Goal: Transaction & Acquisition: Purchase product/service

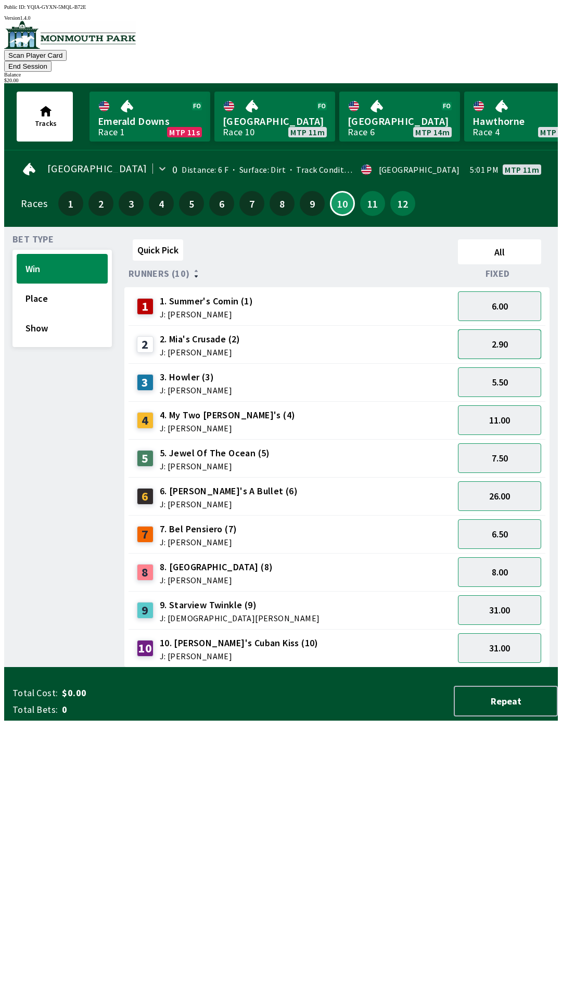
click at [500, 329] on button "2.90" at bounding box center [499, 344] width 83 height 30
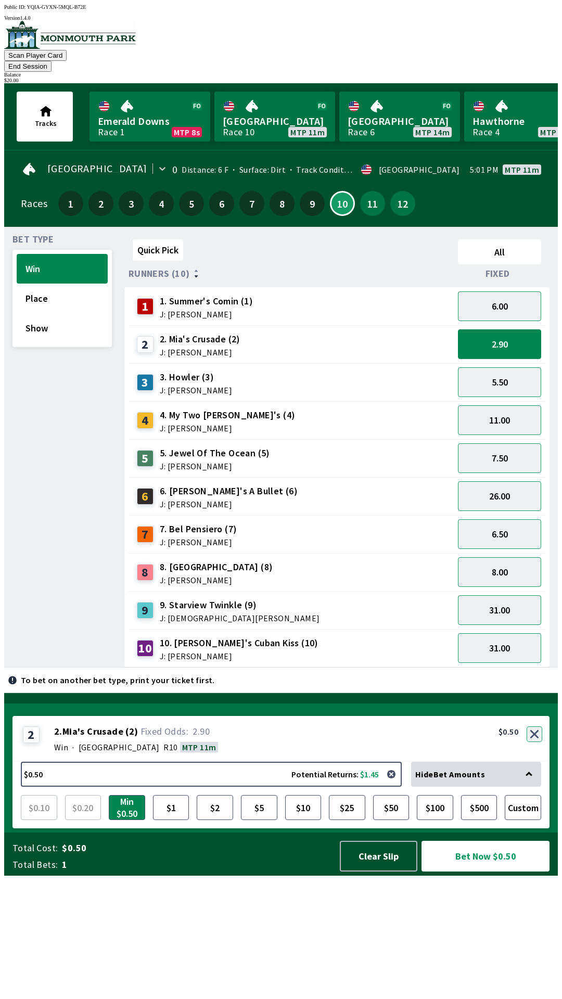
click at [538, 742] on button "button" at bounding box center [535, 735] width 16 height 16
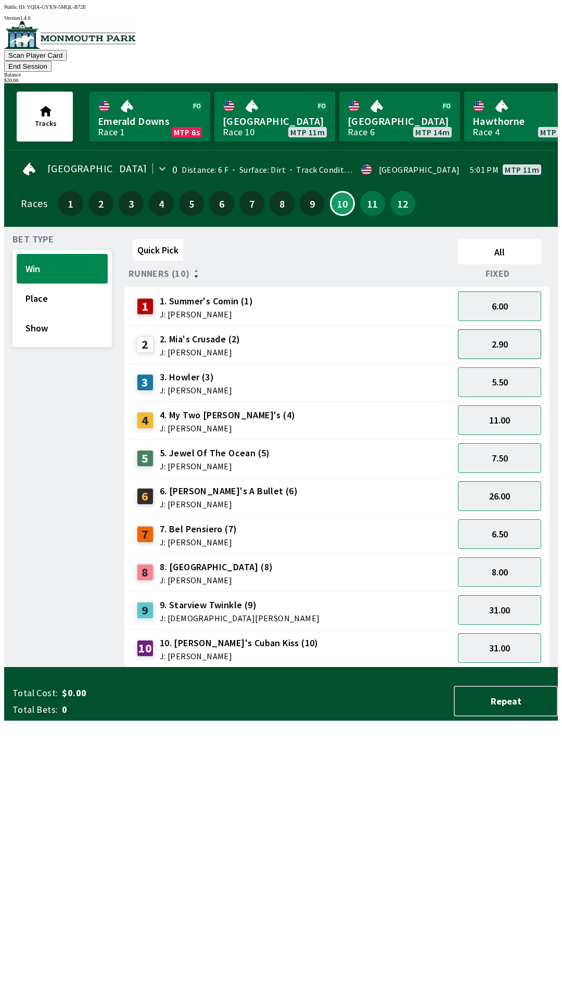
click at [512, 333] on button "2.90" at bounding box center [499, 344] width 83 height 30
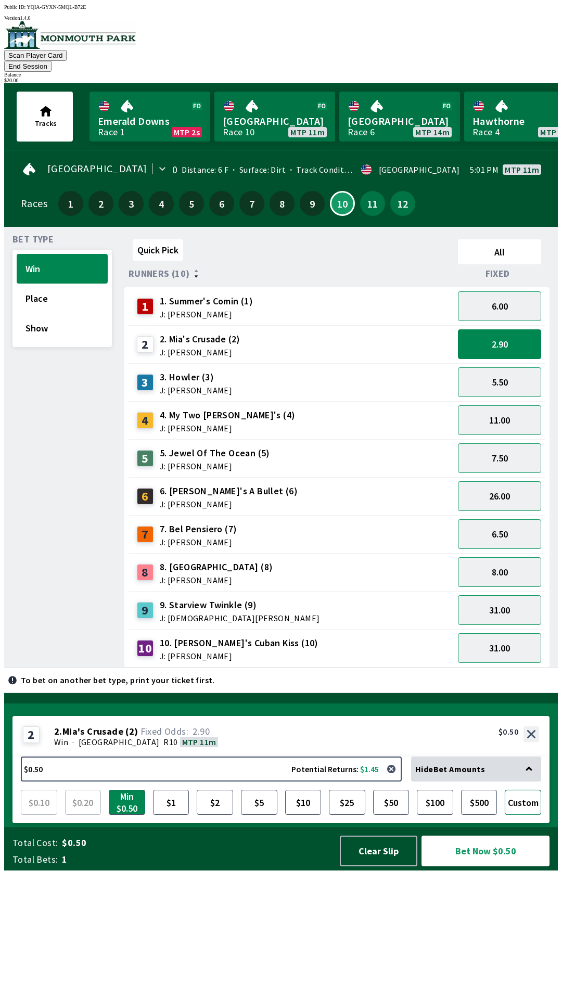
click at [530, 815] on button "Custom" at bounding box center [523, 802] width 36 height 25
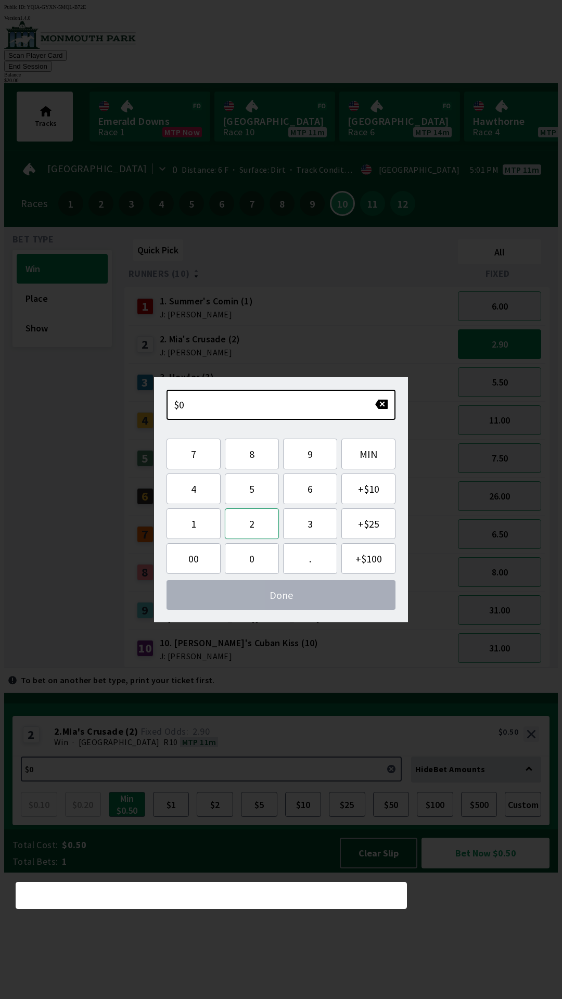
click at [256, 522] on button "2" at bounding box center [252, 523] width 54 height 31
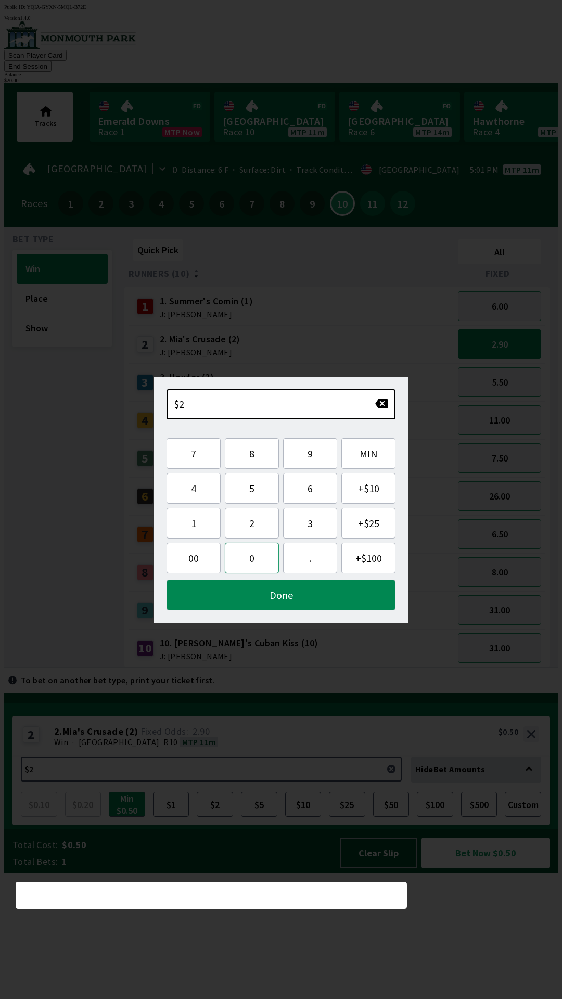
click at [252, 551] on button "0" at bounding box center [252, 558] width 54 height 31
click at [318, 566] on button "." at bounding box center [310, 558] width 54 height 31
click at [259, 570] on button "0" at bounding box center [252, 558] width 54 height 31
click at [254, 563] on button "0" at bounding box center [252, 558] width 54 height 31
click at [291, 600] on button "Done" at bounding box center [281, 595] width 229 height 31
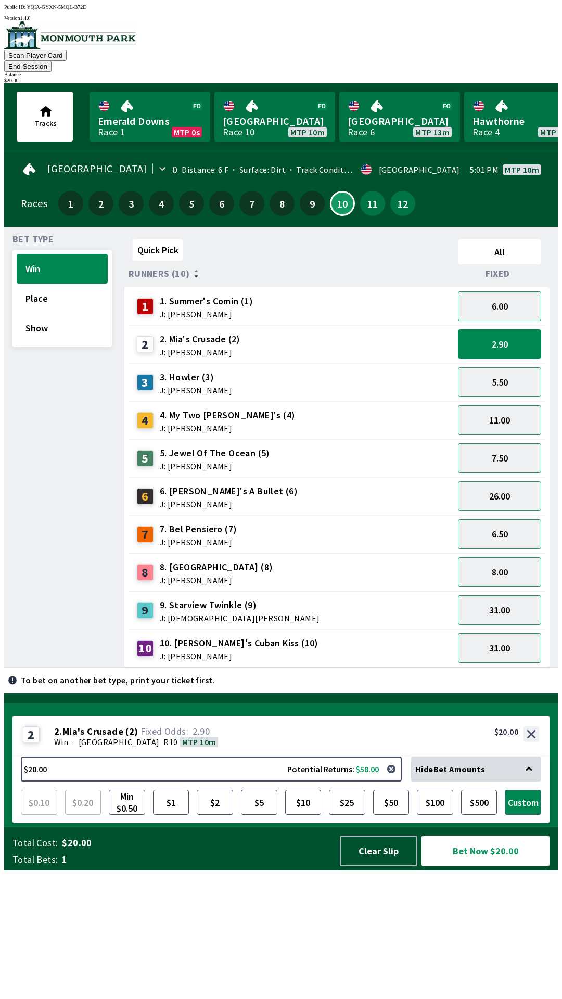
click at [502, 867] on button "Bet Now $20.00" at bounding box center [486, 851] width 128 height 31
